Goal: Information Seeking & Learning: Learn about a topic

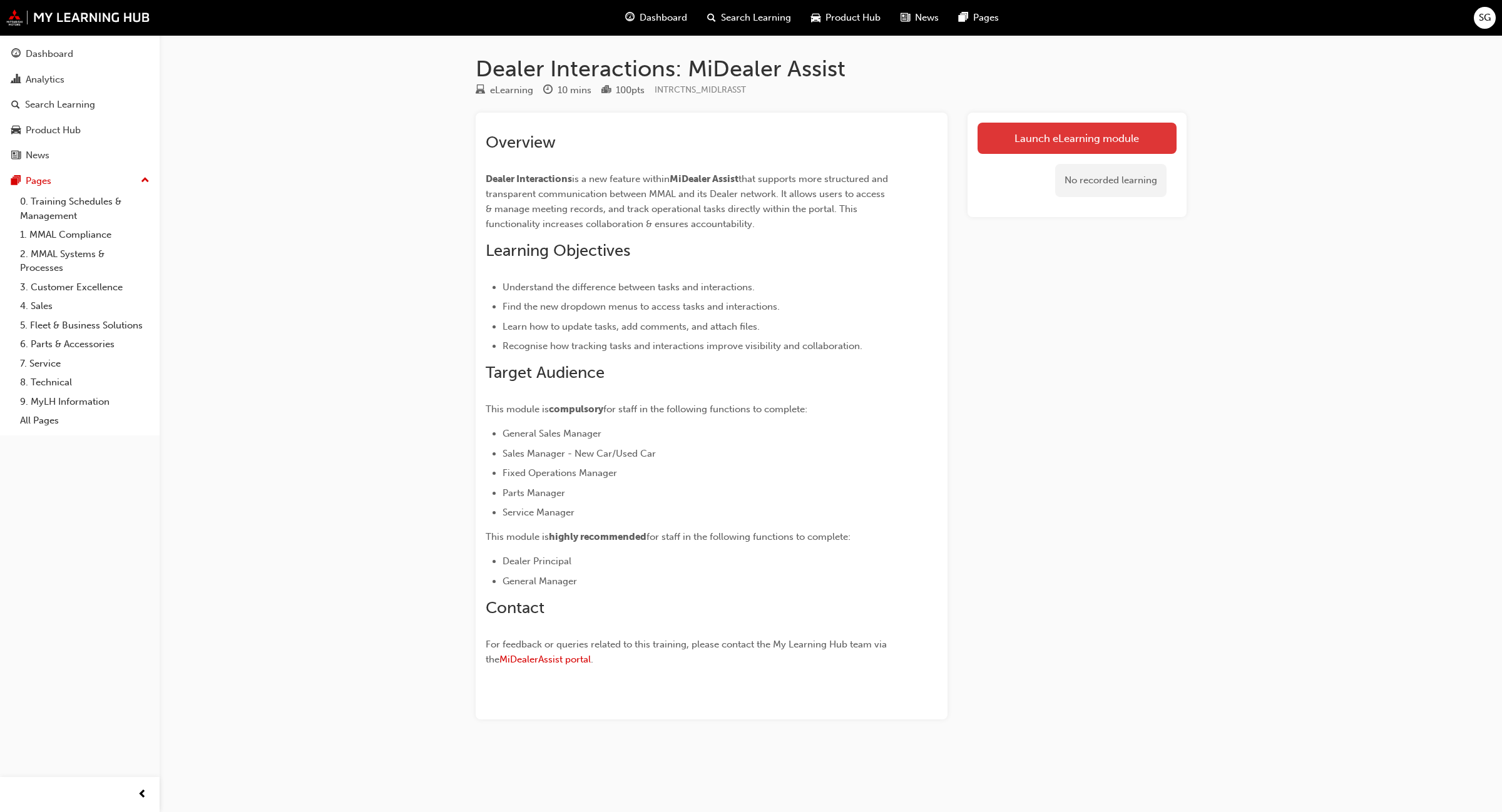
click at [1040, 145] on link "Launch eLearning module" at bounding box center [1077, 138] width 199 height 31
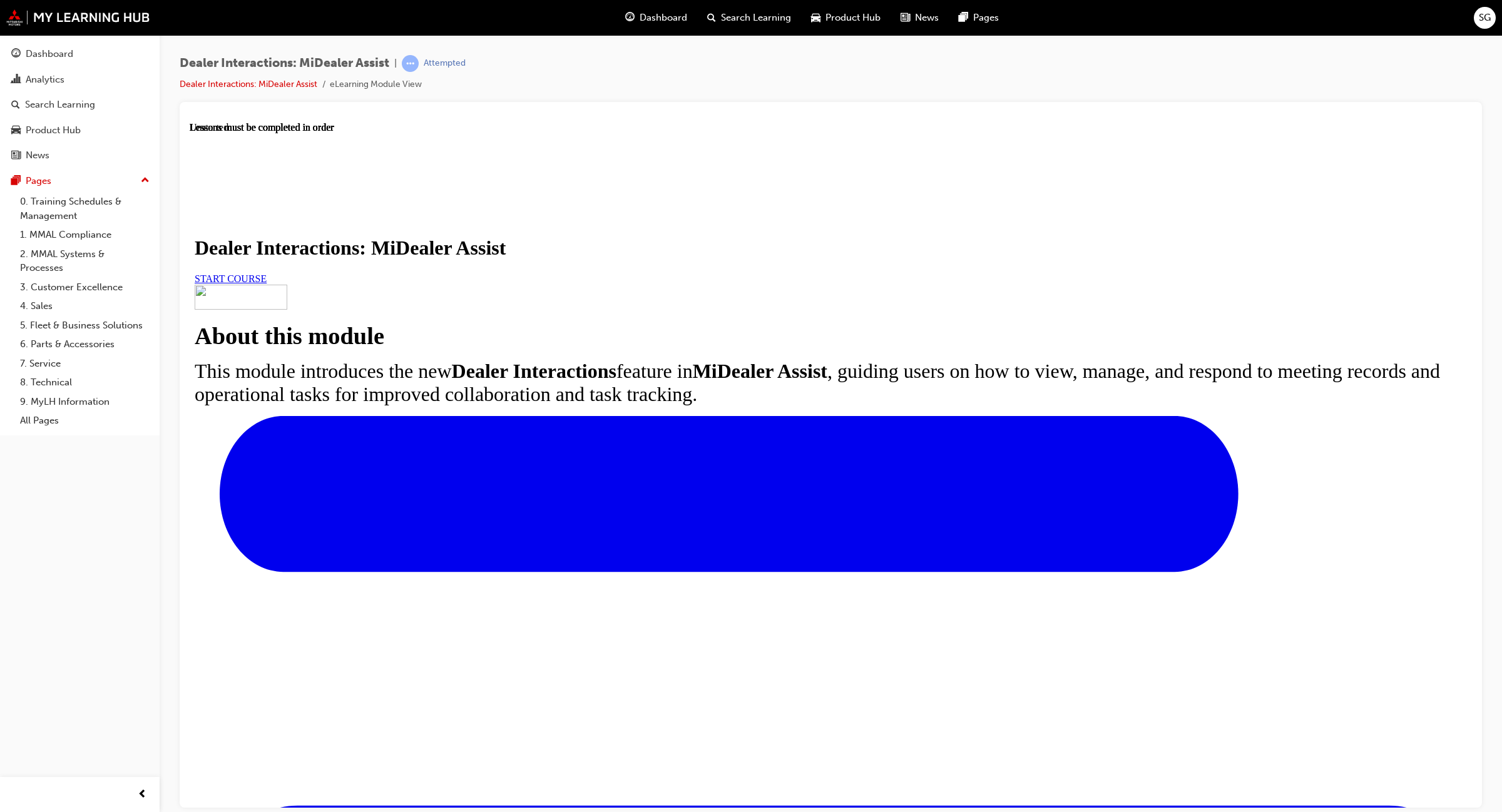
click at [267, 283] on span "START COURSE" at bounding box center [230, 278] width 72 height 10
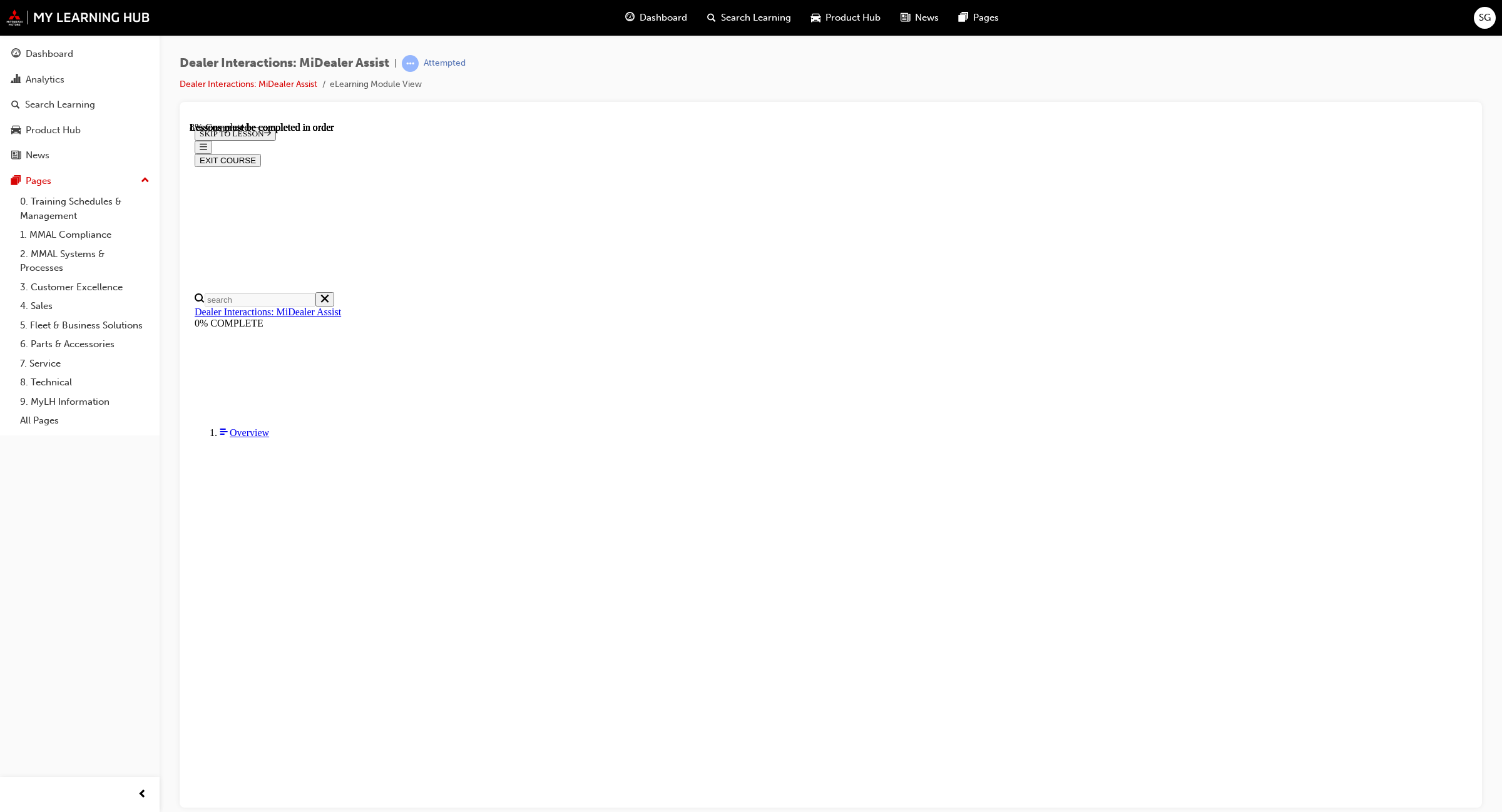
scroll to position [73, 0]
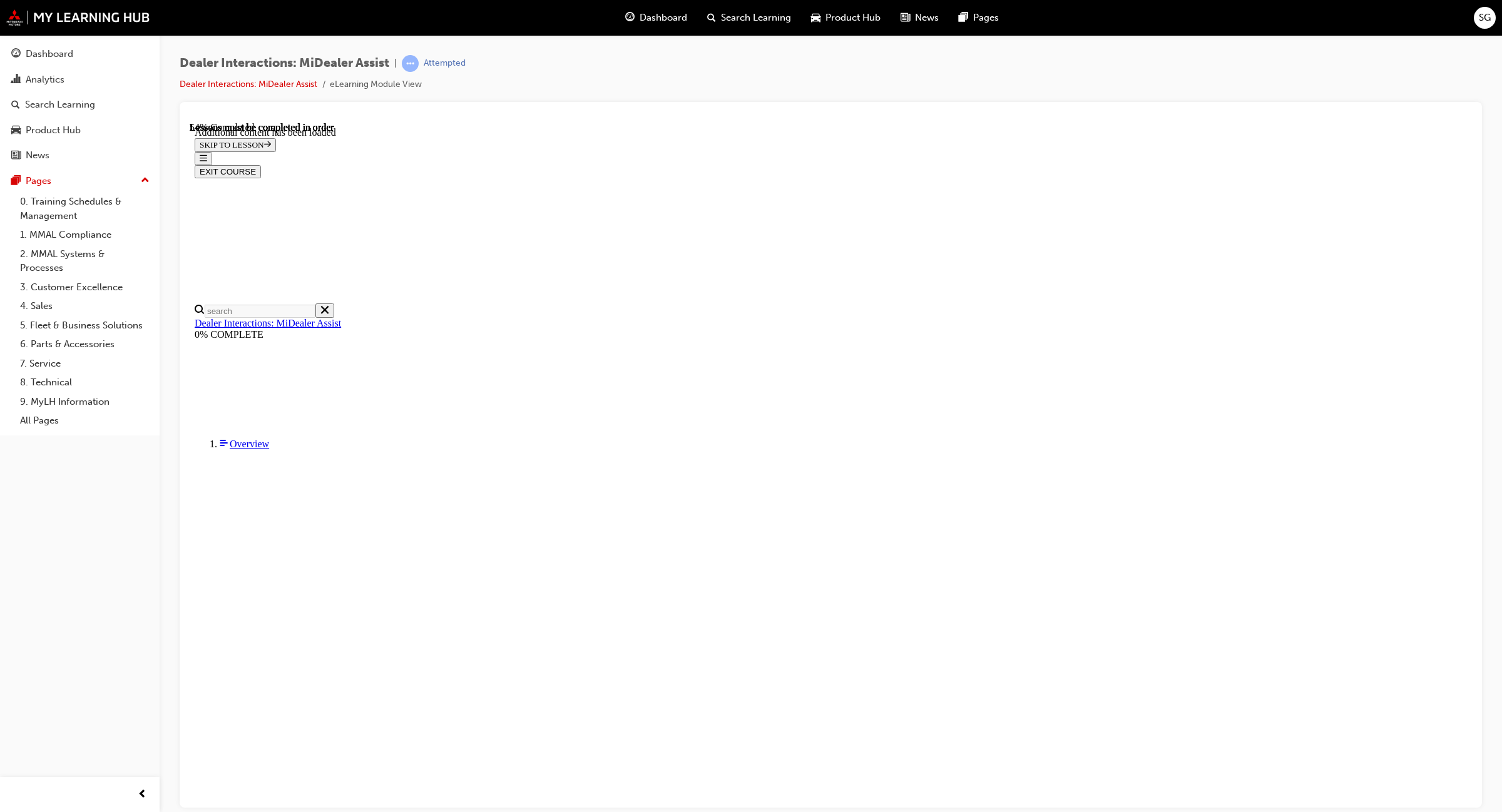
scroll to position [2147, 0]
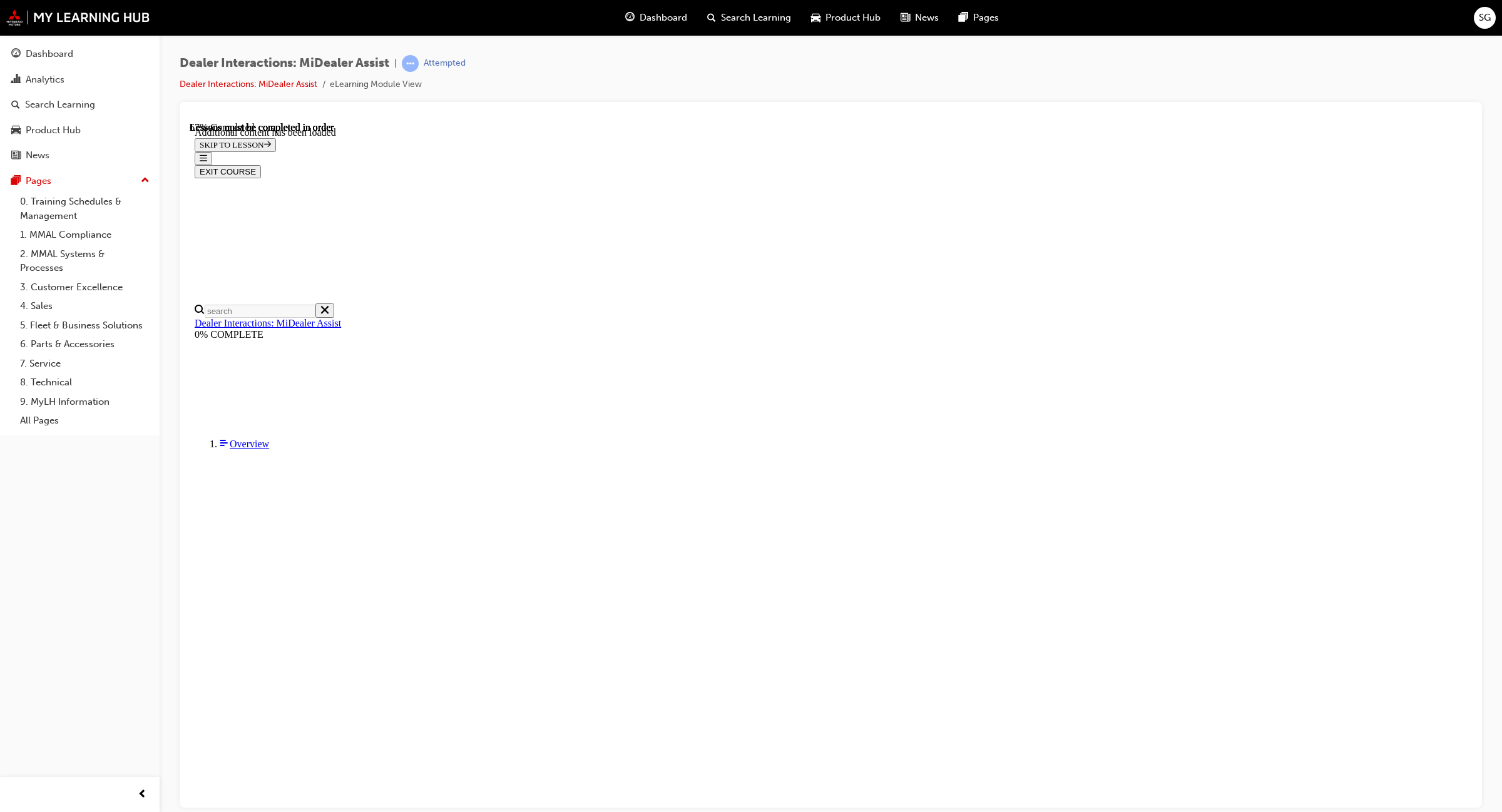
scroll to position [2507, 0]
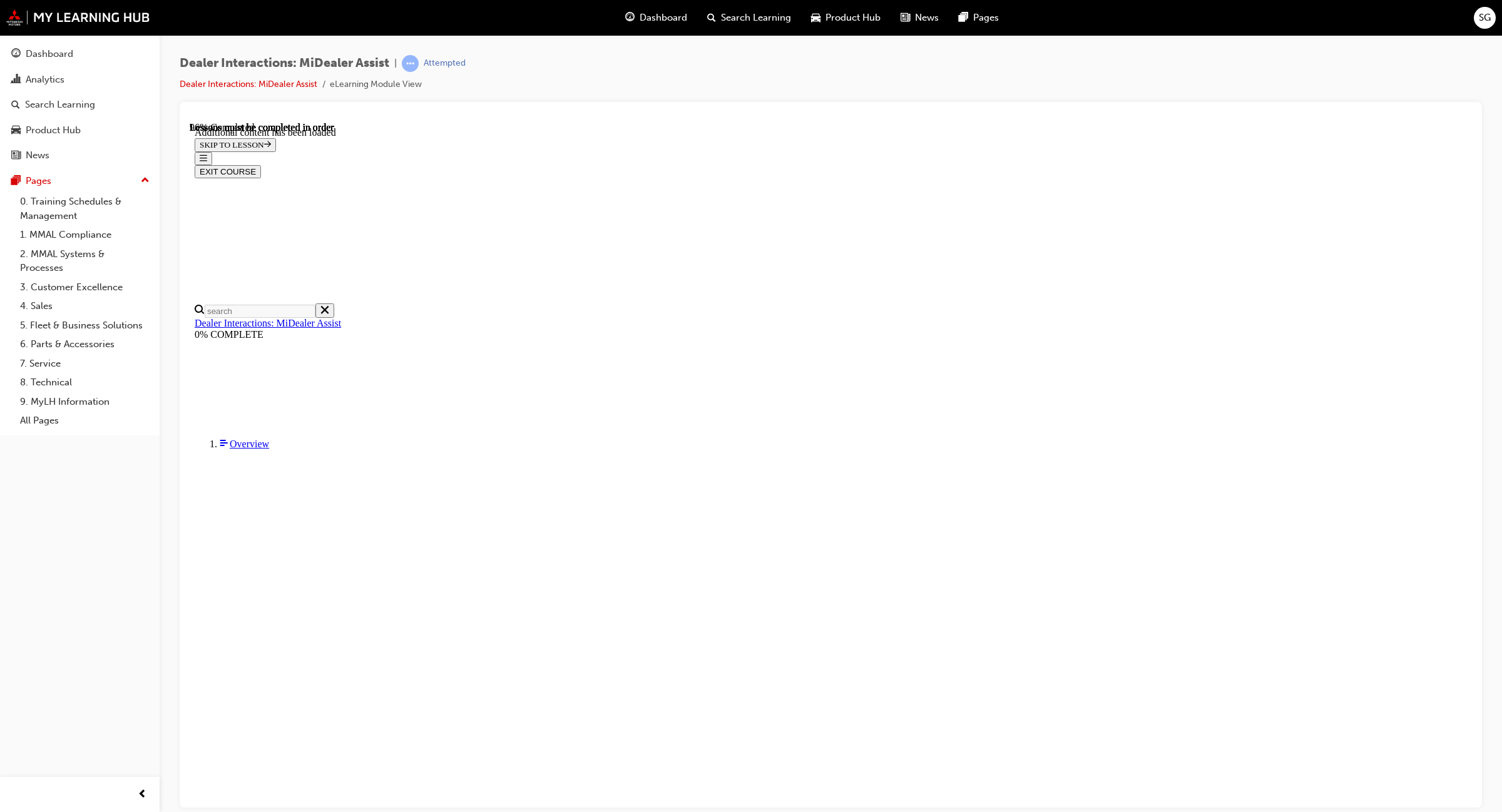
drag, startPoint x: 1086, startPoint y: 122, endPoint x: 693, endPoint y: 288, distance: 426.6
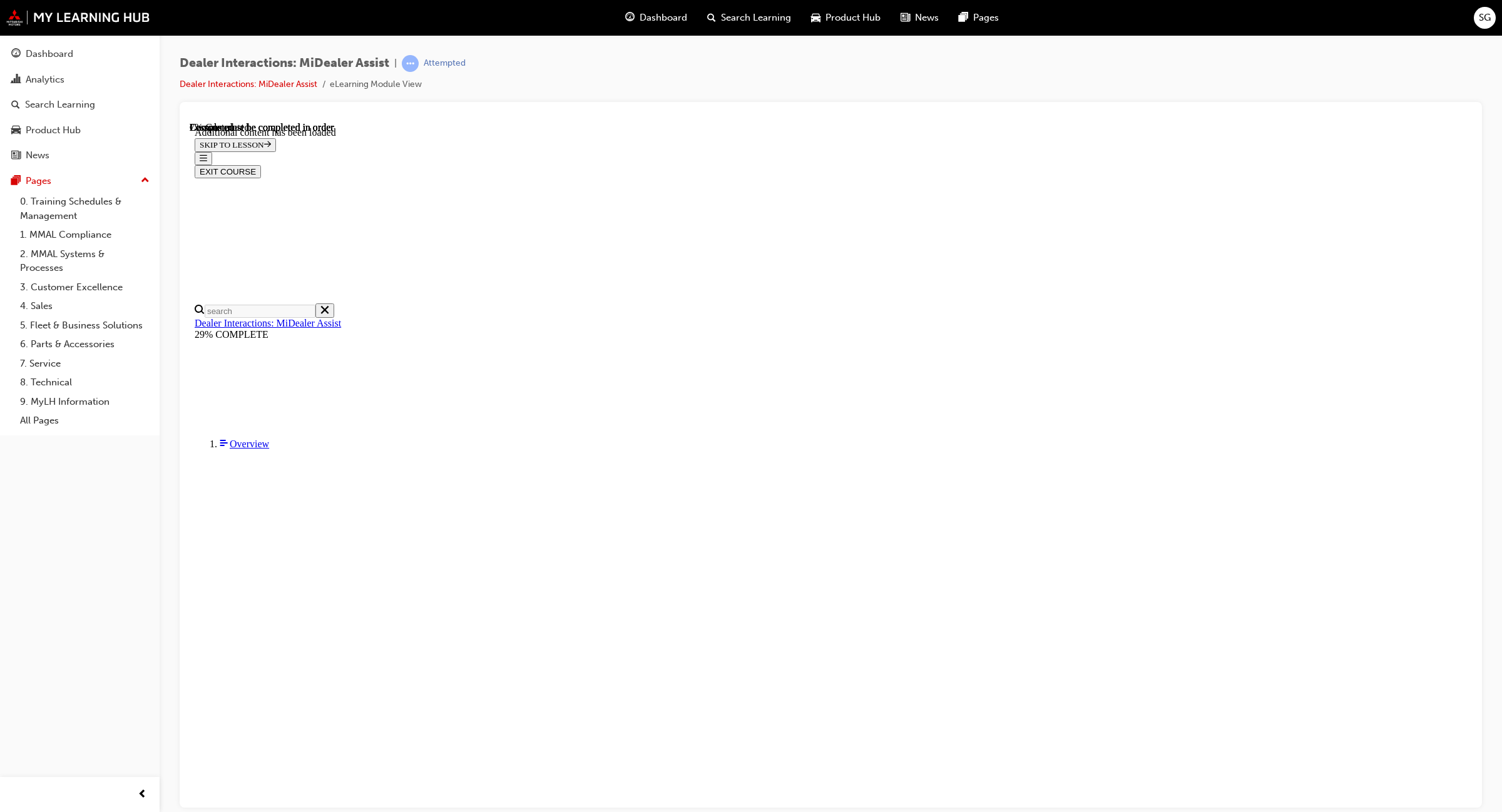
scroll to position [280, 0]
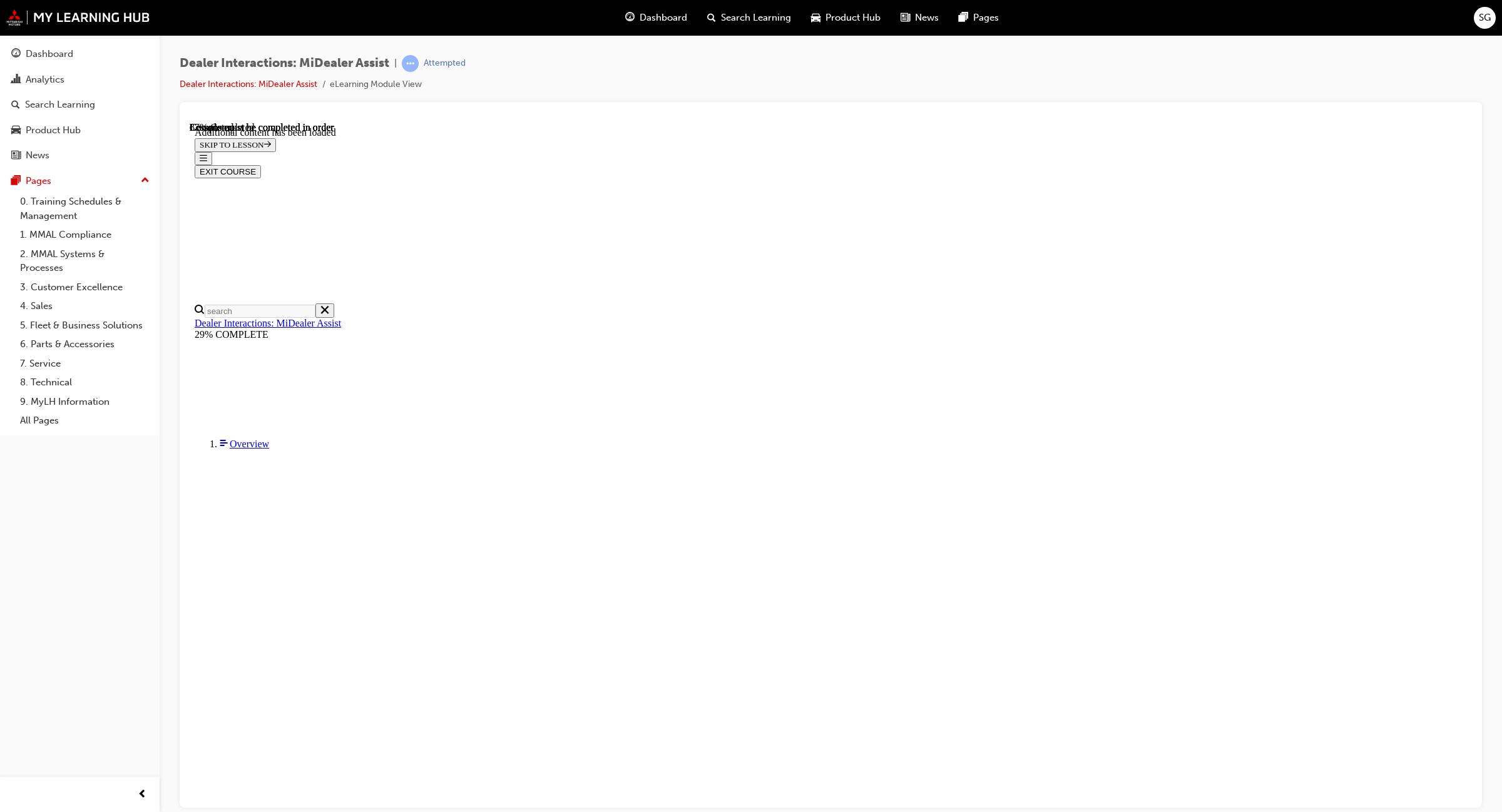
scroll to position [2444, 0]
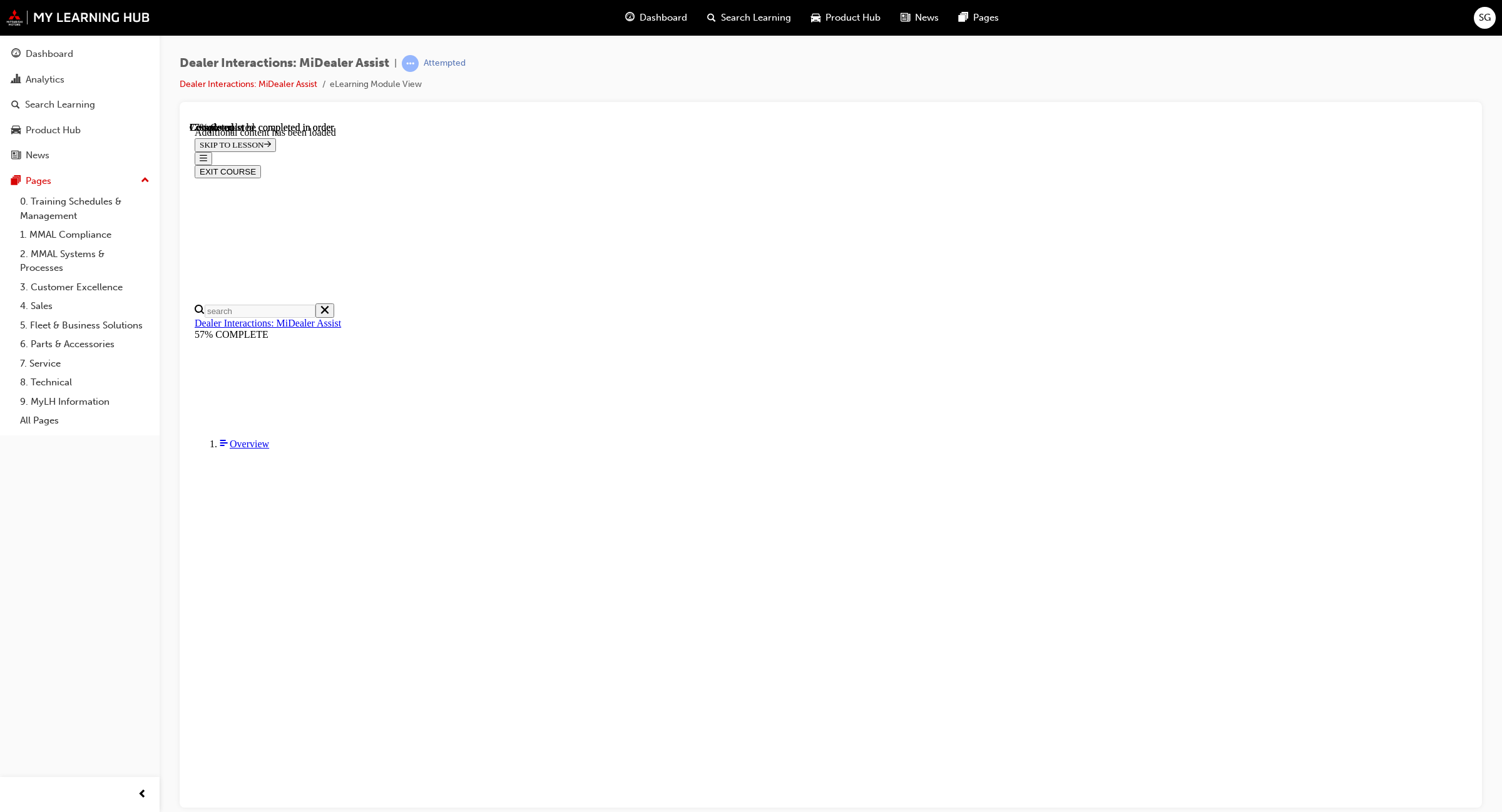
scroll to position [1365, 0]
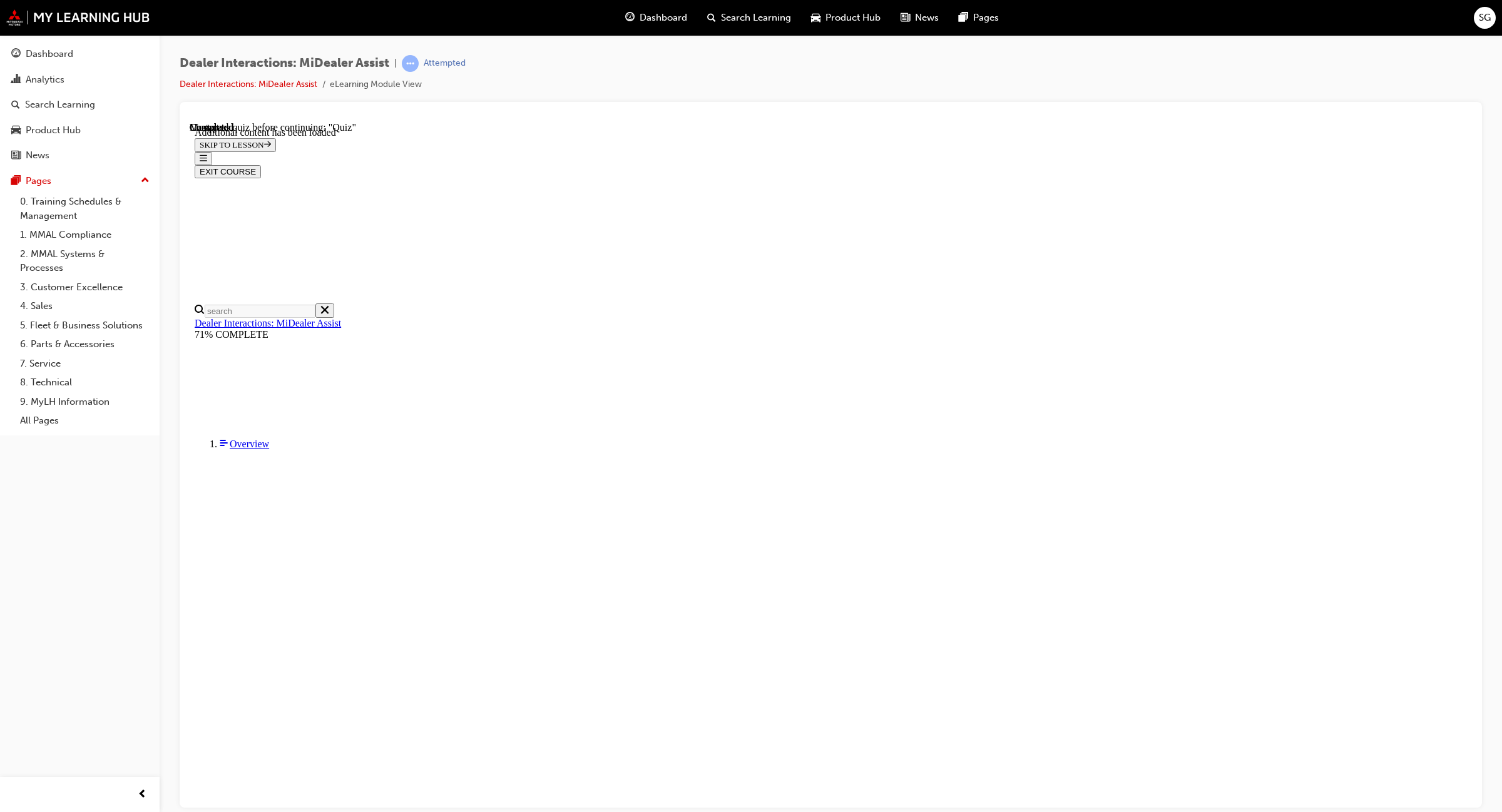
radio input "true"
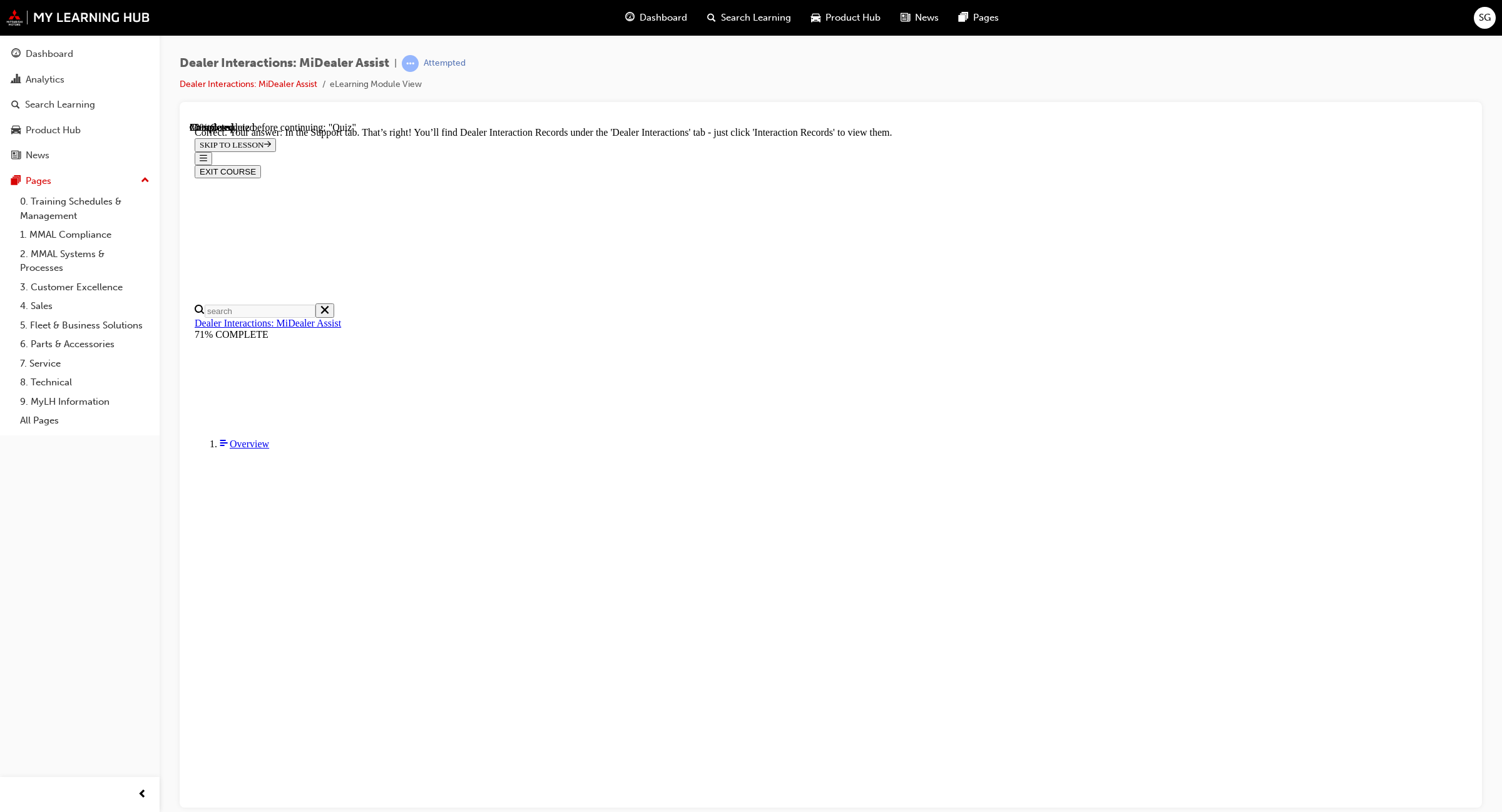
radio input "true"
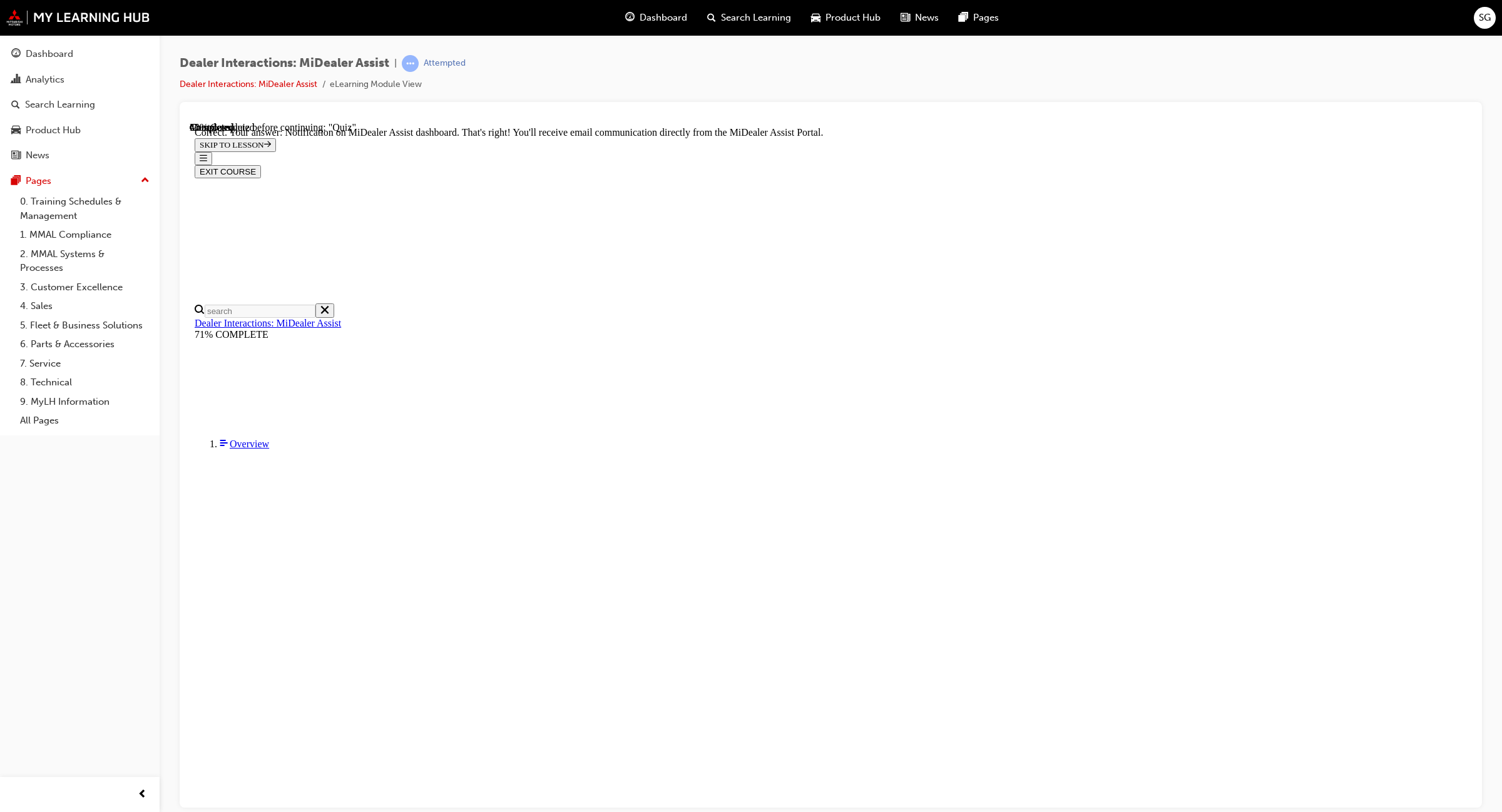
scroll to position [80, 0]
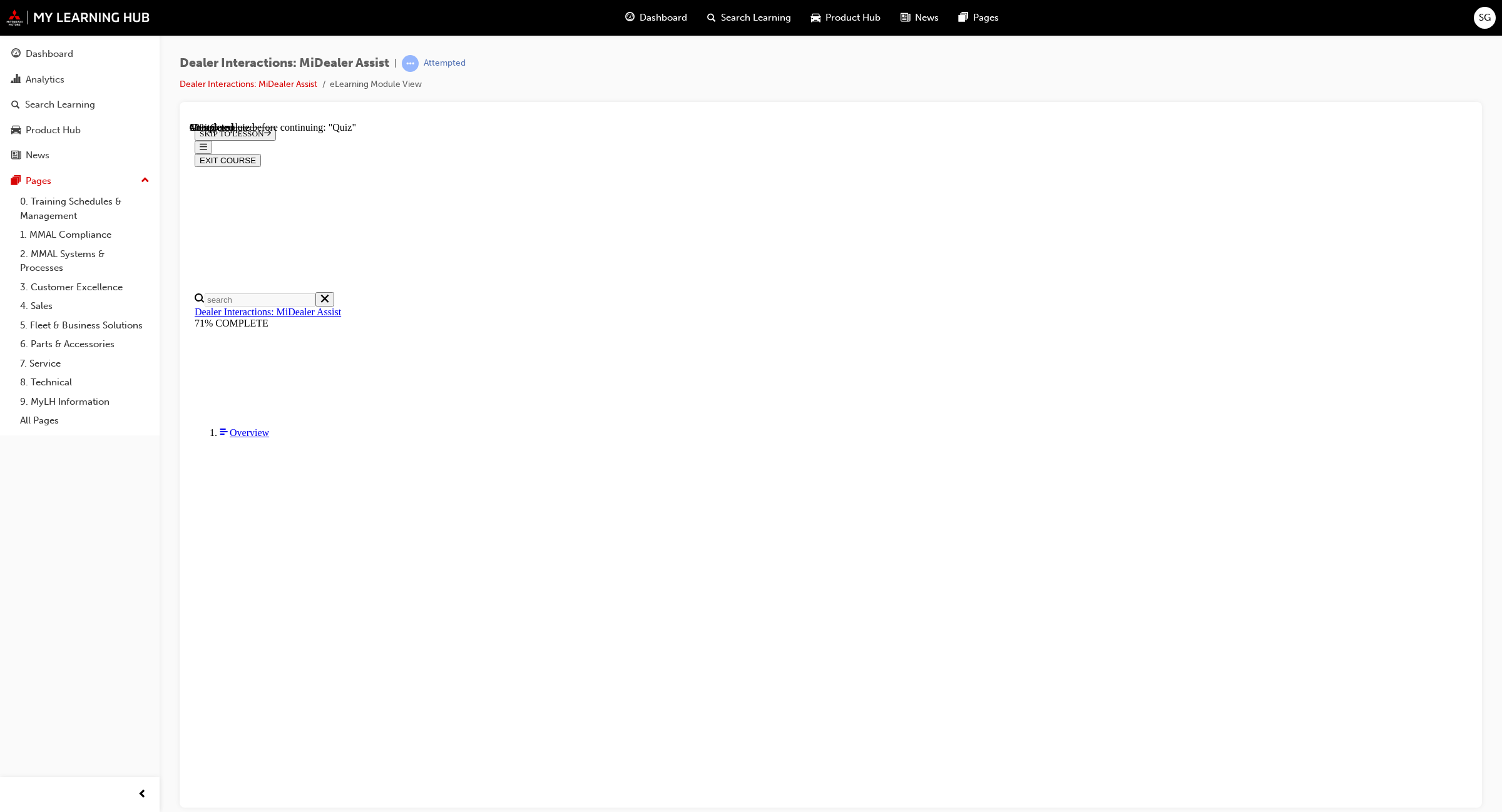
scroll to position [43, 0]
radio input "true"
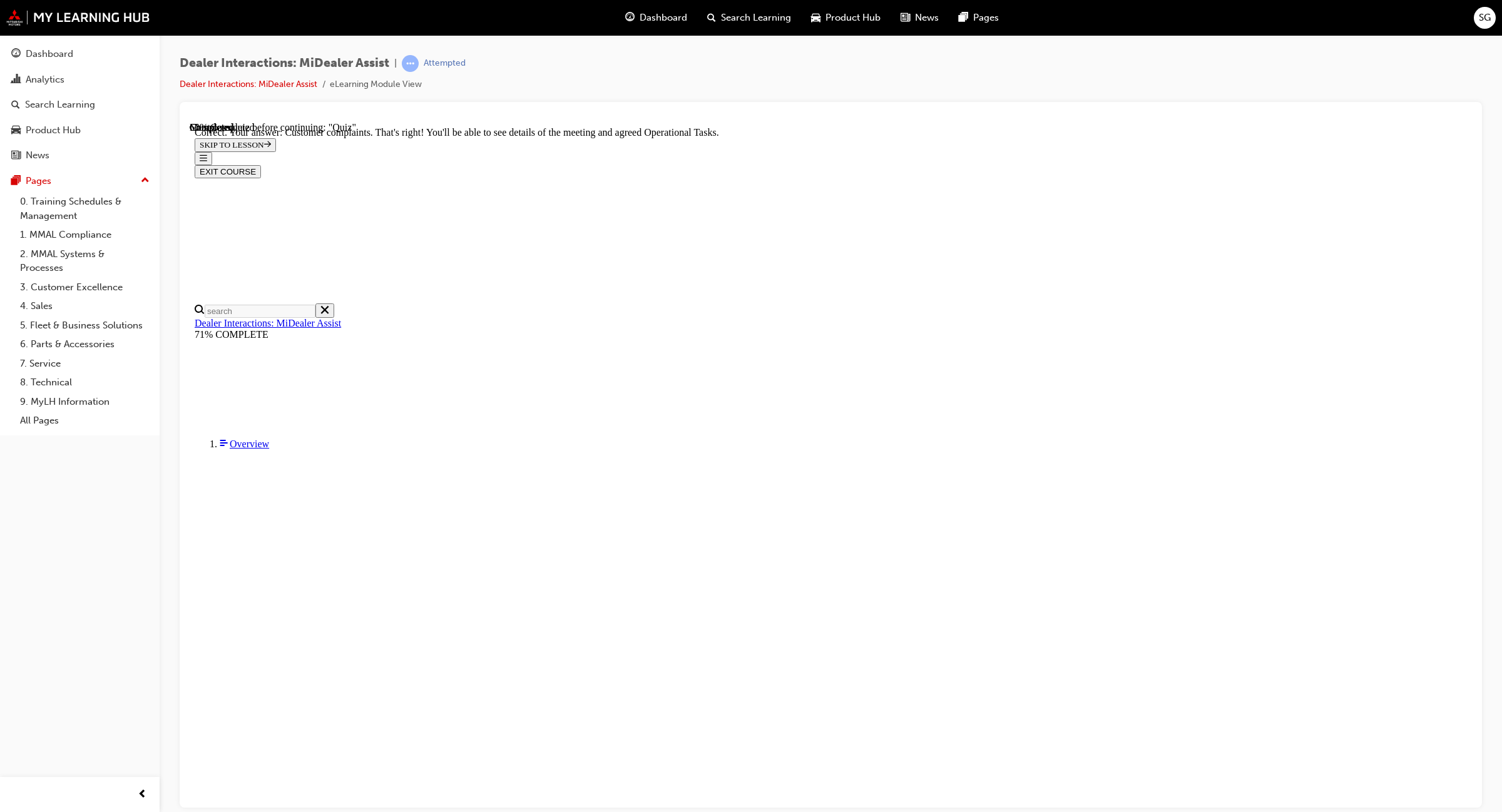
scroll to position [80, 0]
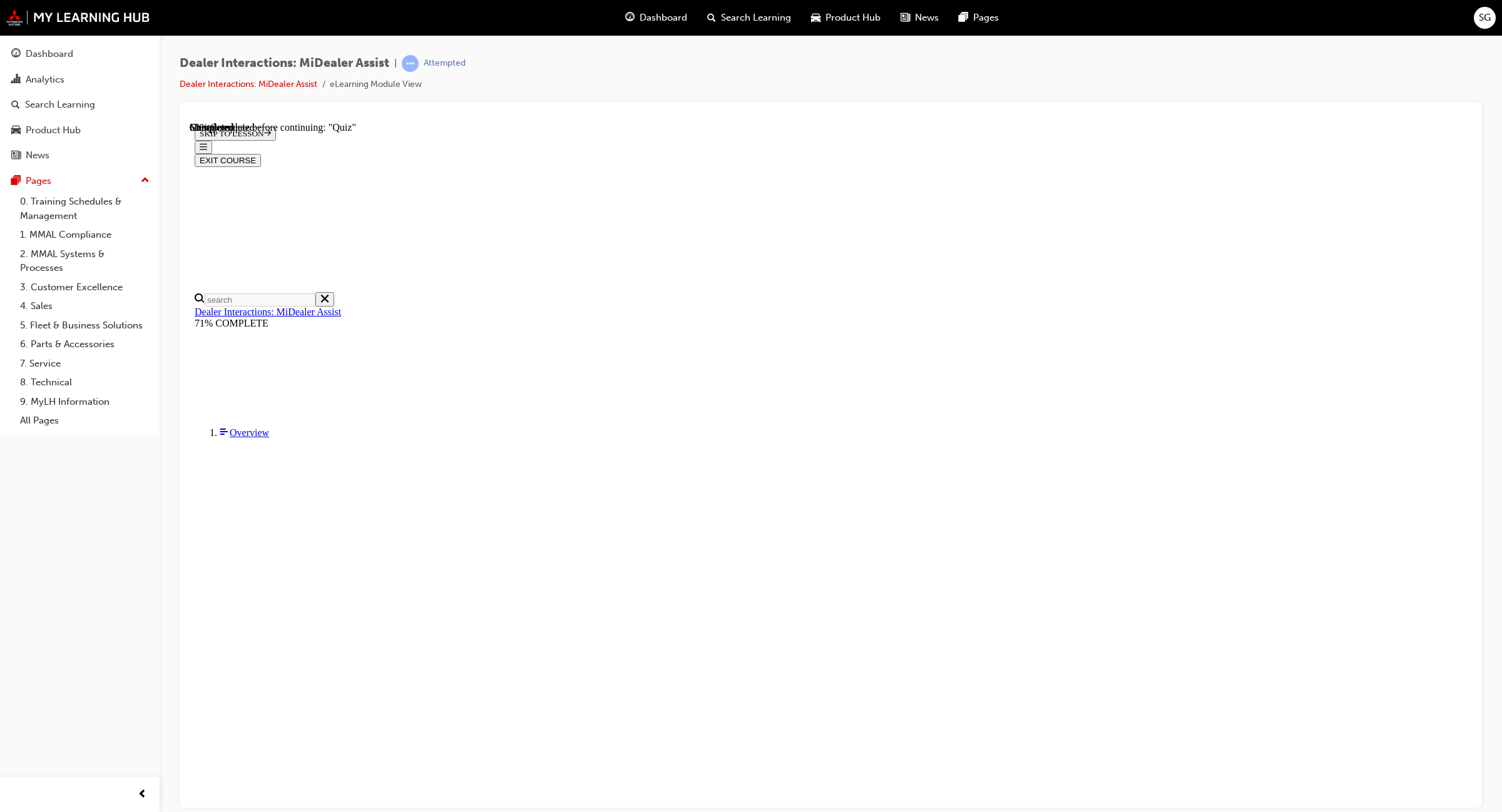
scroll to position [43, 0]
radio input "true"
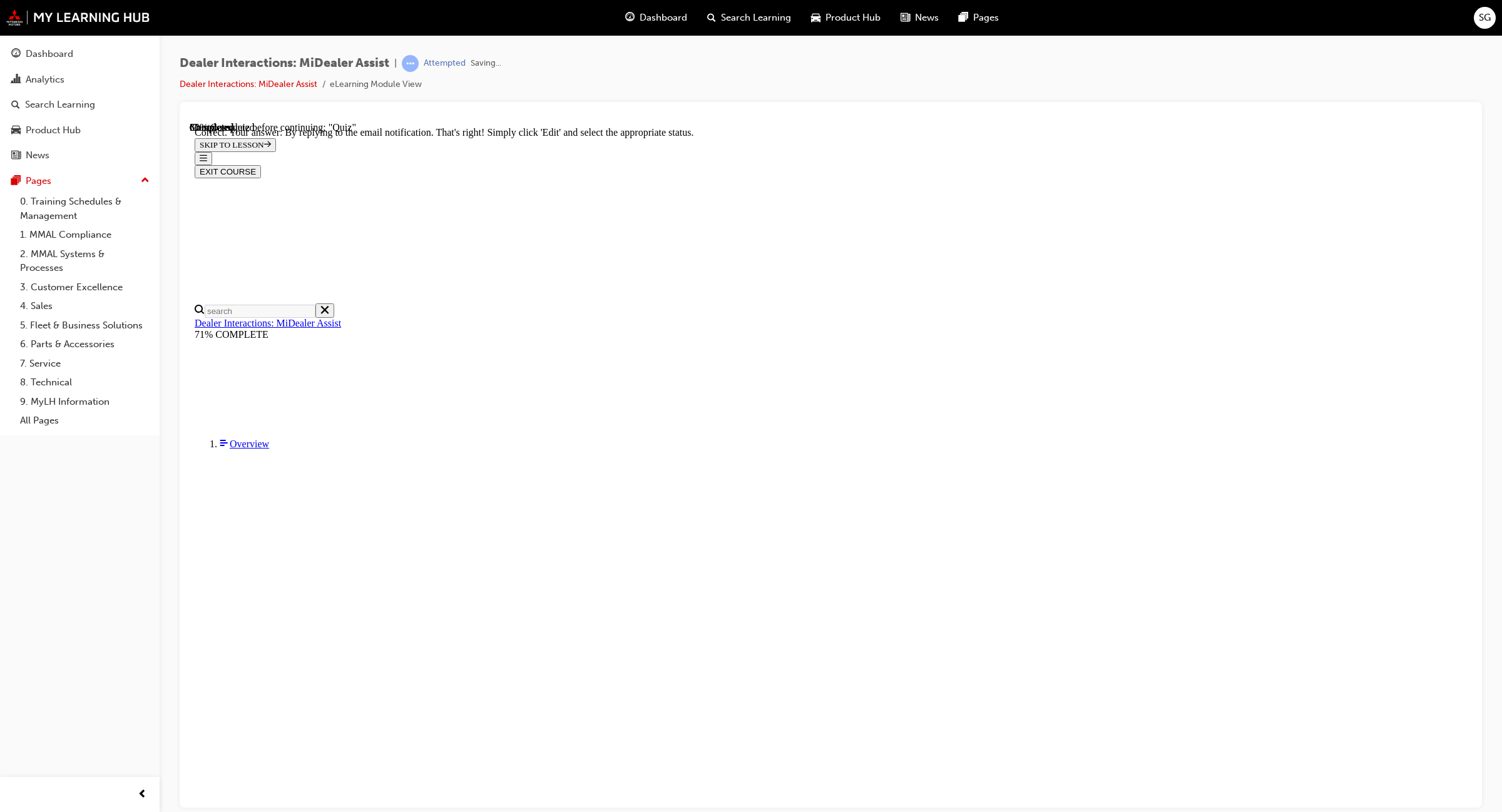
scroll to position [83, 0]
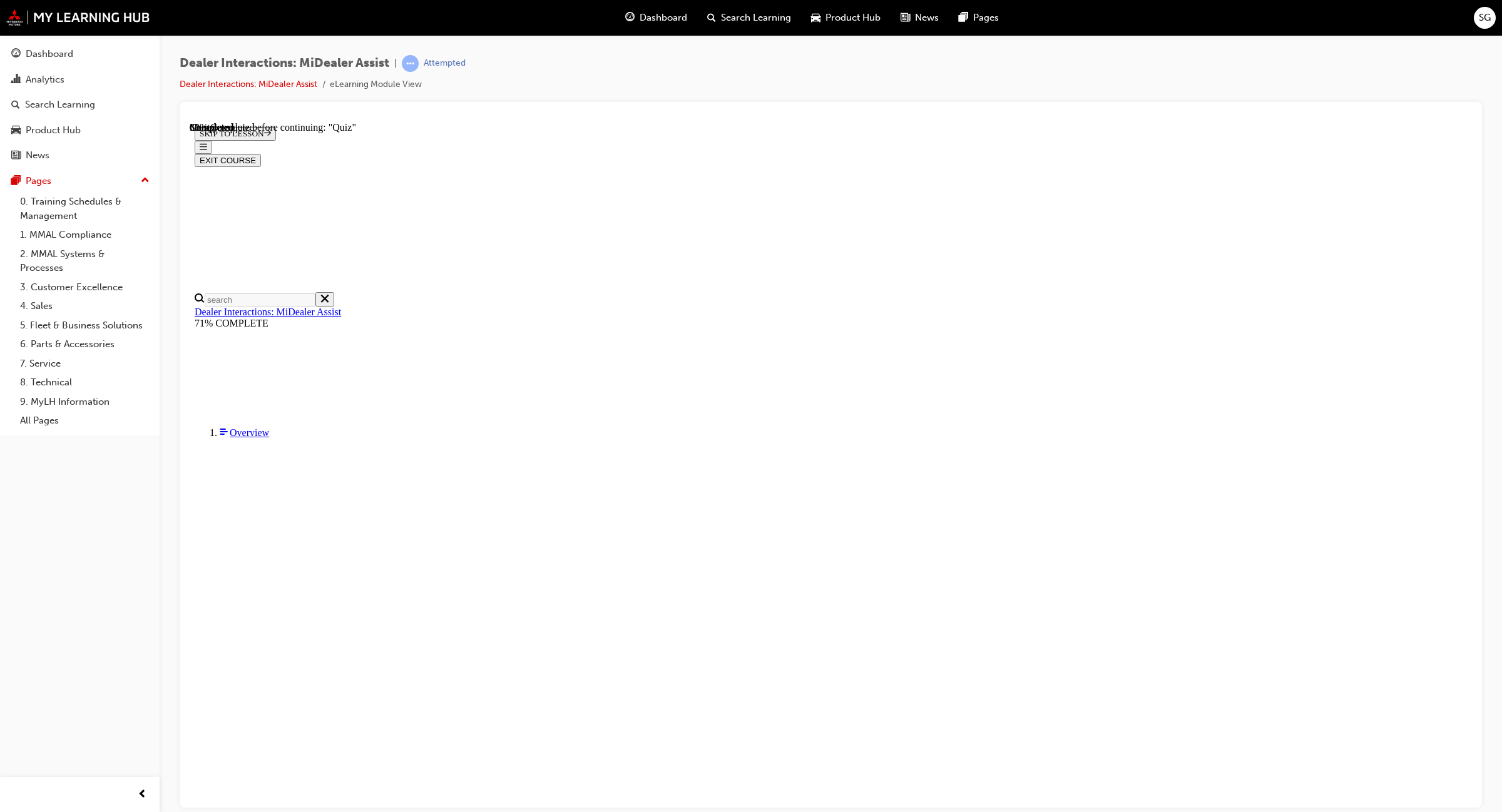
scroll to position [43, 0]
radio input "true"
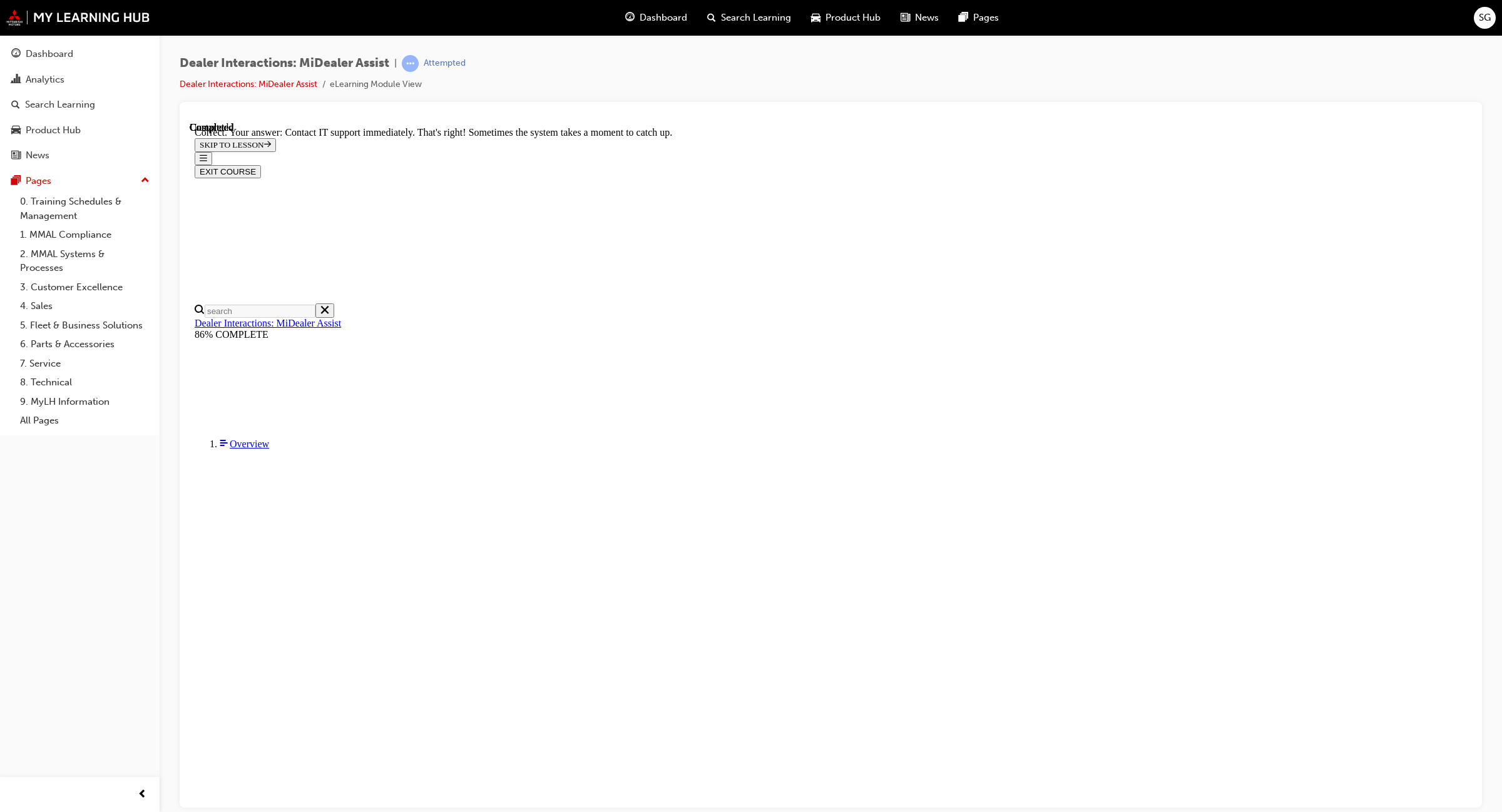
scroll to position [90, 0]
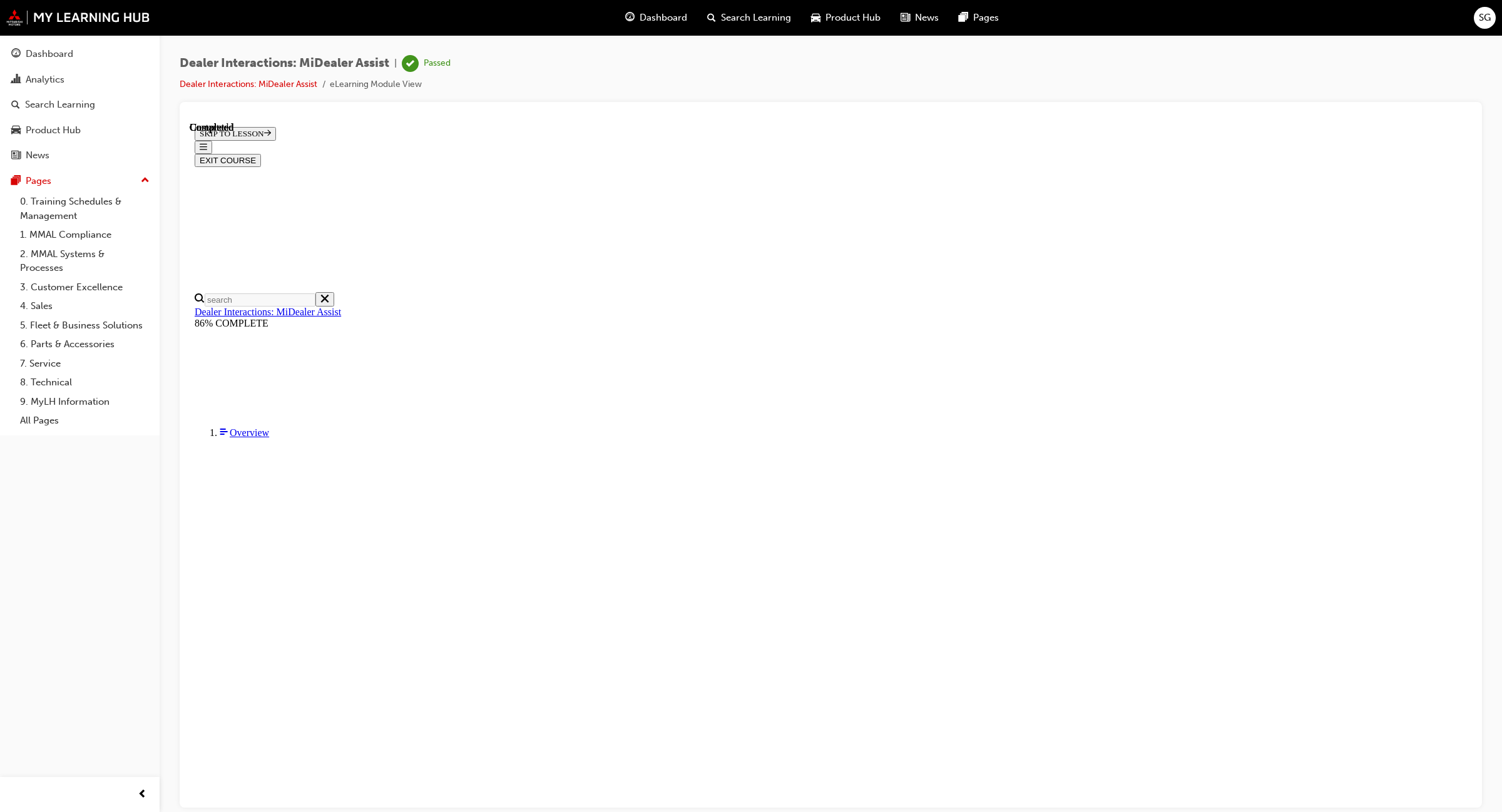
click at [261, 153] on button "EXIT COURSE" at bounding box center [227, 159] width 66 height 13
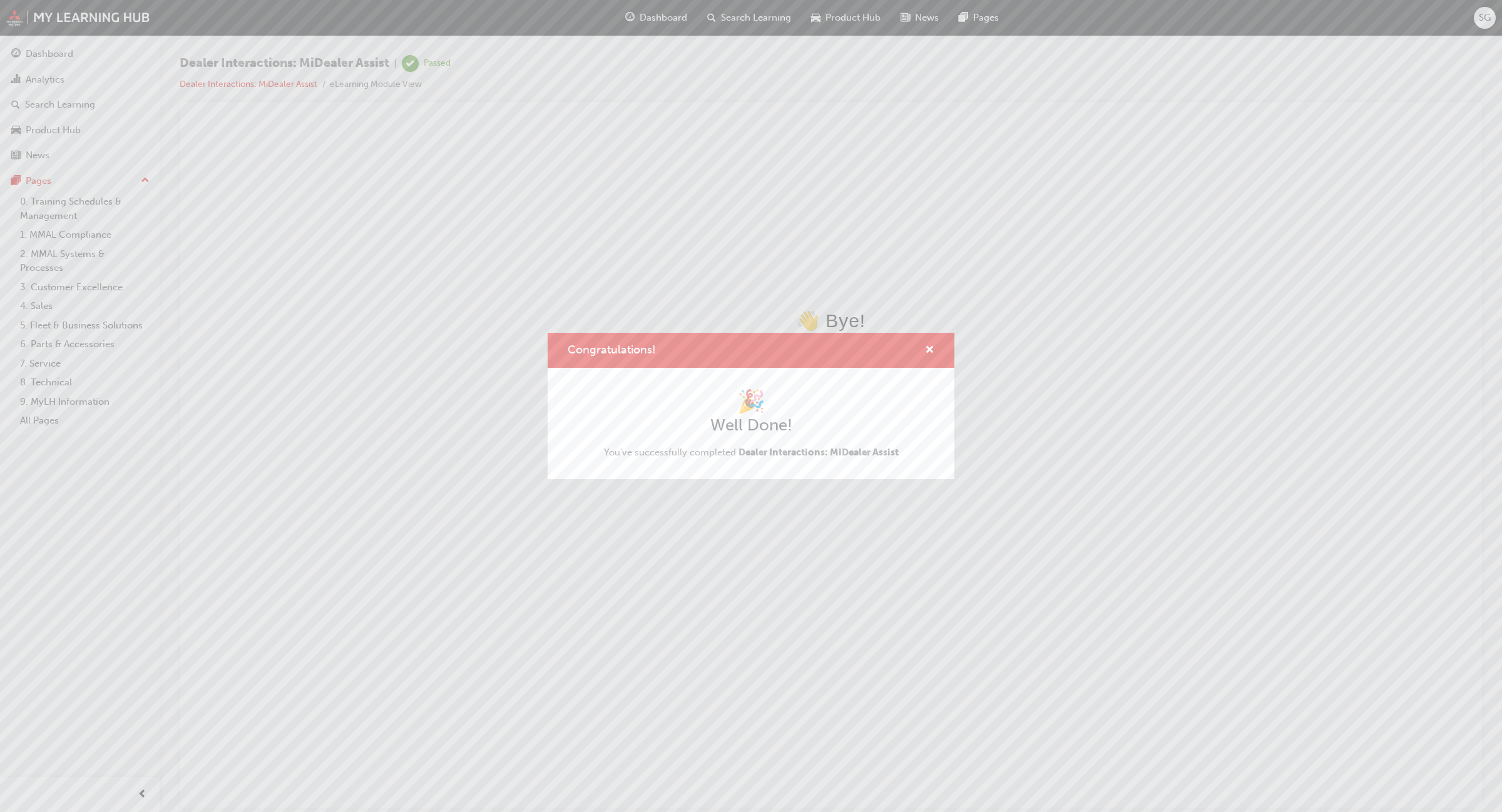
scroll to position [0, 0]
click at [925, 352] on span "cross-icon" at bounding box center [929, 351] width 9 height 11
